Goal: Navigation & Orientation: Find specific page/section

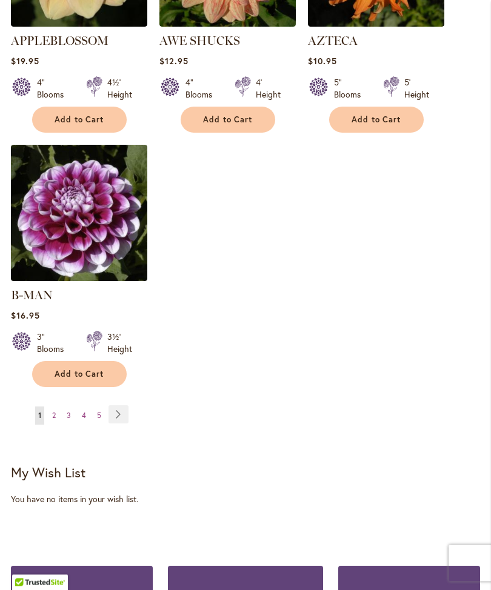
scroll to position [1541, 0]
click at [121, 406] on link "Page Next" at bounding box center [119, 415] width 20 height 18
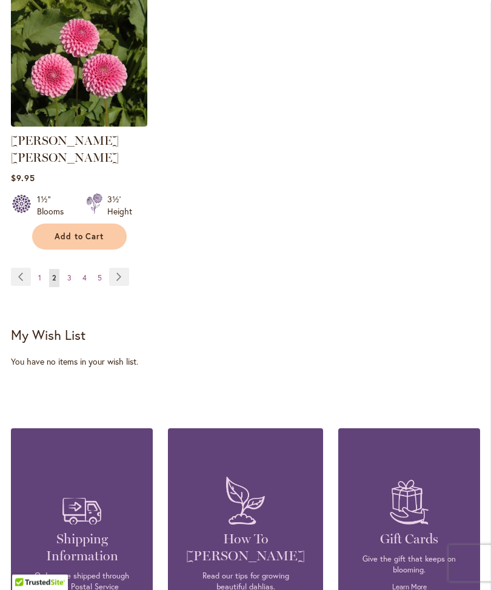
scroll to position [1701, 0]
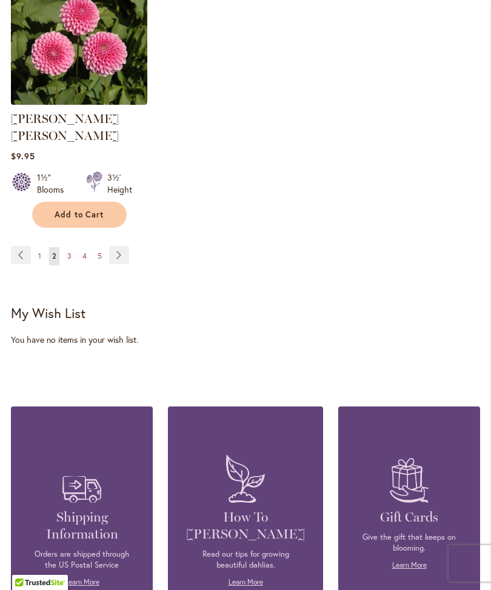
click at [113, 252] on link "Page Next" at bounding box center [119, 255] width 20 height 18
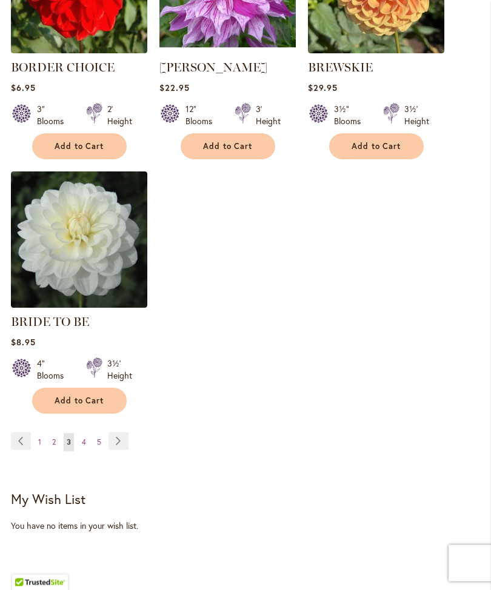
scroll to position [1498, 0]
click at [117, 446] on link "Page Next" at bounding box center [119, 441] width 20 height 18
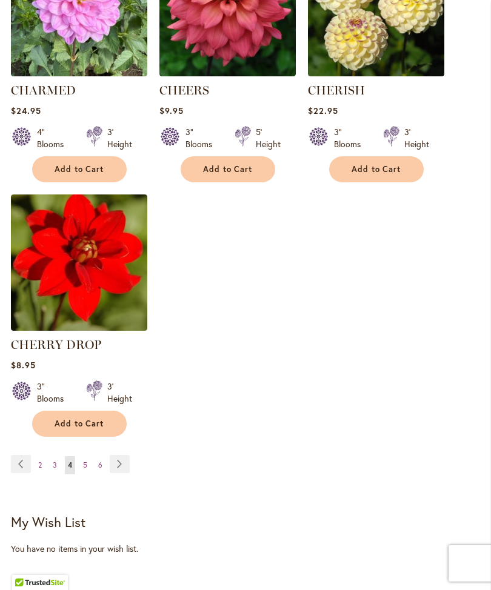
scroll to position [1503, 0]
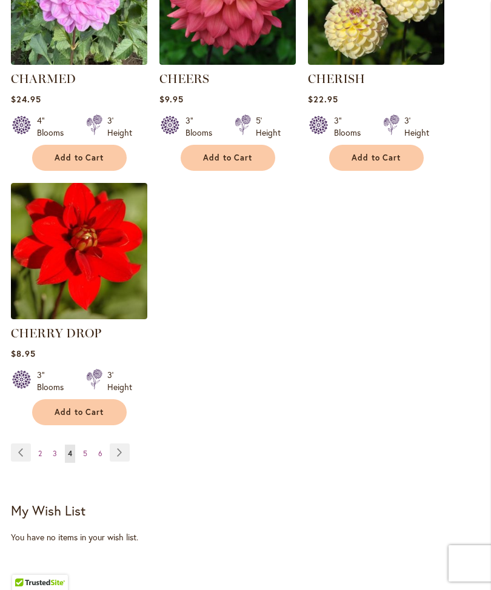
click at [85, 458] on span "5" at bounding box center [85, 453] width 4 height 9
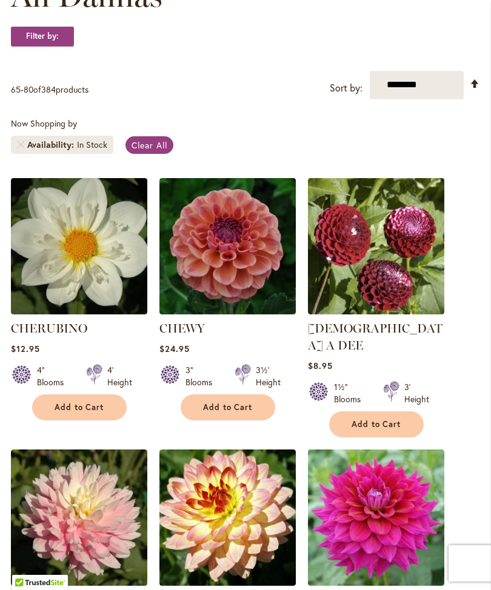
scroll to position [409, 0]
